Goal: Entertainment & Leisure: Consume media (video, audio)

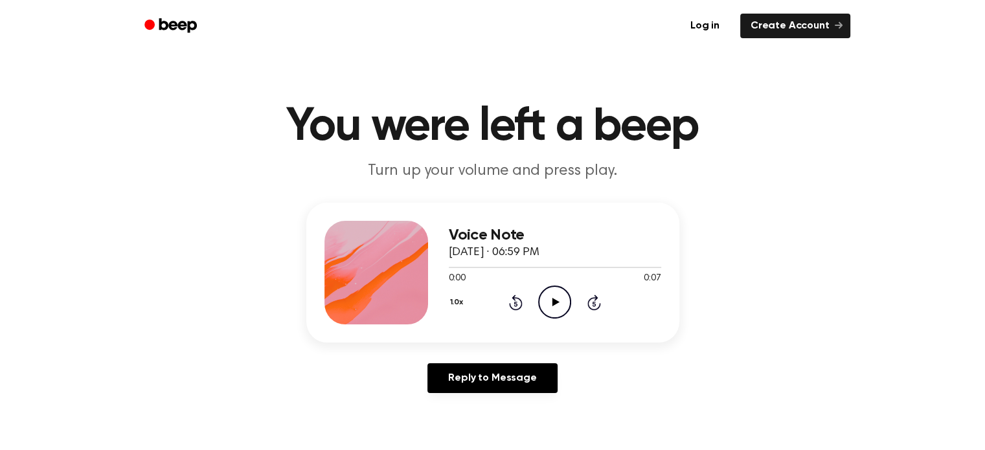
click at [559, 303] on icon "Play Audio" at bounding box center [554, 302] width 33 height 33
click at [551, 299] on icon "Play Audio" at bounding box center [554, 302] width 33 height 33
click at [556, 297] on icon "Play Audio" at bounding box center [554, 302] width 33 height 33
click at [549, 300] on icon "Play Audio" at bounding box center [554, 302] width 33 height 33
